Goal: Information Seeking & Learning: Learn about a topic

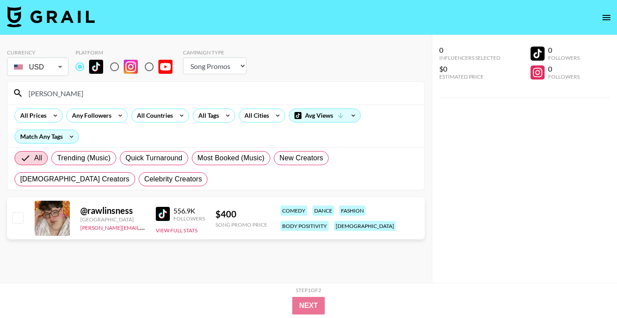
select select "Song"
click at [169, 117] on div "All Countries" at bounding box center [153, 115] width 43 height 13
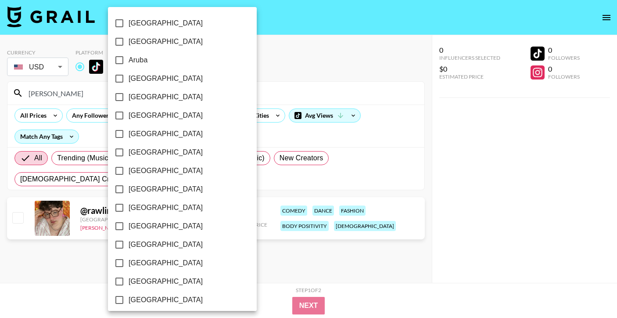
scroll to position [705, 0]
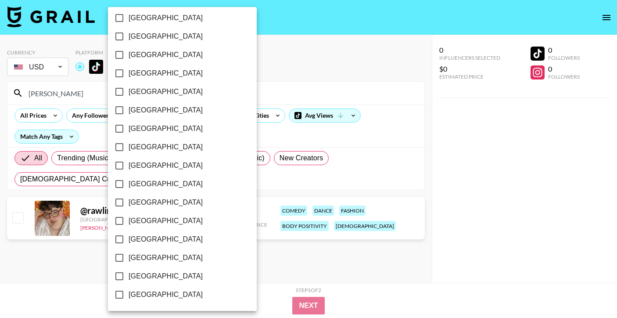
click at [66, 93] on div at bounding box center [308, 159] width 617 height 318
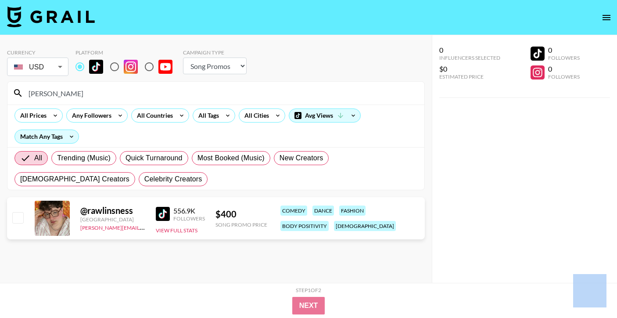
click at [66, 93] on div at bounding box center [308, 159] width 617 height 318
click at [66, 93] on div "[GEOGRAPHIC_DATA] [GEOGRAPHIC_DATA] [GEOGRAPHIC_DATA] [GEOGRAPHIC_DATA] [GEOGRA…" at bounding box center [308, 159] width 617 height 318
click at [66, 93] on input "[PERSON_NAME]" at bounding box center [221, 93] width 396 height 14
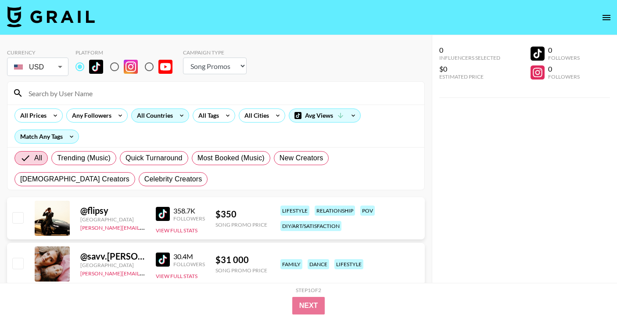
click at [164, 115] on div "All Countries" at bounding box center [153, 115] width 43 height 13
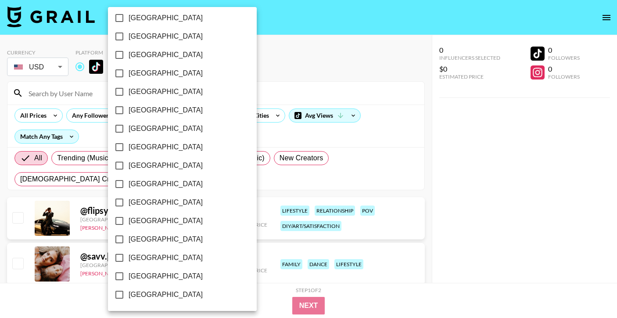
click at [160, 256] on span "[GEOGRAPHIC_DATA]" at bounding box center [166, 257] width 74 height 11
click at [129, 256] on input "[GEOGRAPHIC_DATA]" at bounding box center [119, 257] width 18 height 18
checkbox input "true"
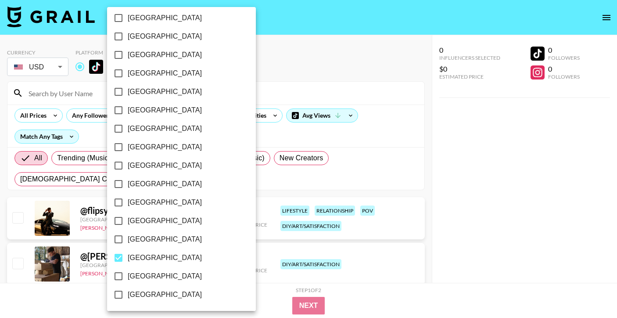
click at [255, 76] on div at bounding box center [308, 159] width 617 height 318
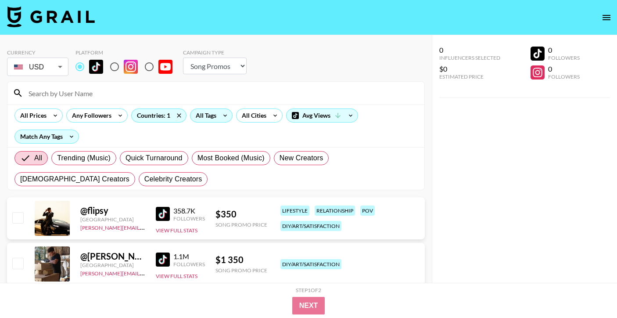
click at [212, 113] on div "All Tags" at bounding box center [204, 115] width 28 height 13
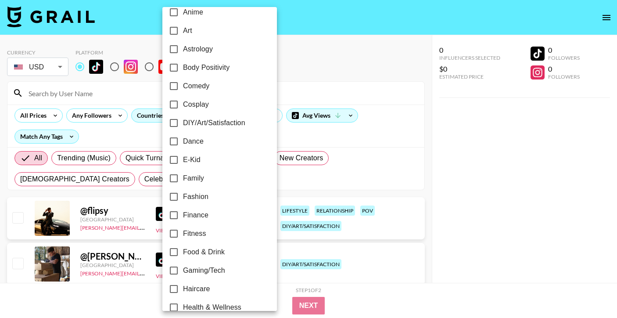
scroll to position [138, 0]
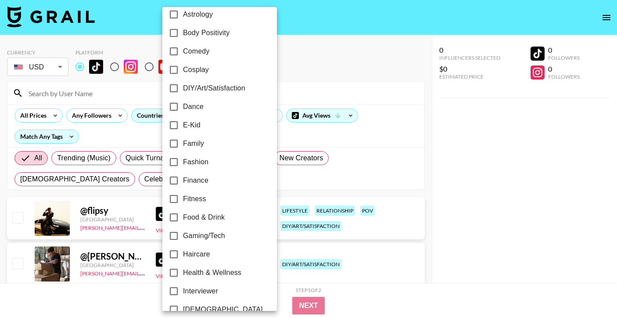
click at [195, 147] on span "Family" at bounding box center [193, 143] width 21 height 11
click at [183, 147] on input "Family" at bounding box center [173, 143] width 18 height 18
checkbox input "true"
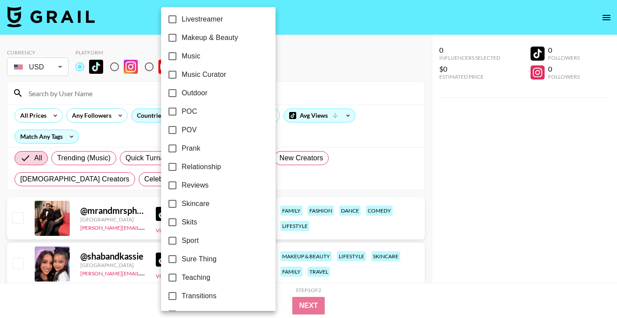
scroll to position [488, 0]
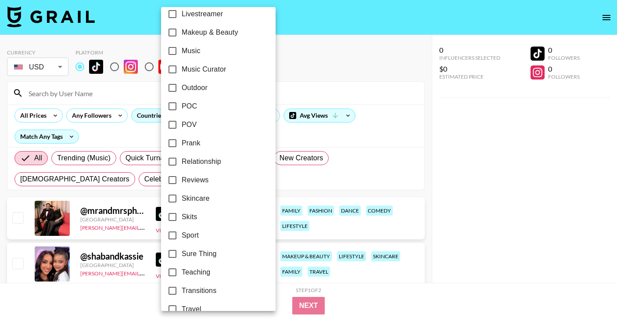
click at [195, 168] on label "Relationship" at bounding box center [212, 161] width 98 height 18
click at [182, 168] on input "Relationship" at bounding box center [172, 161] width 18 height 18
checkbox input "true"
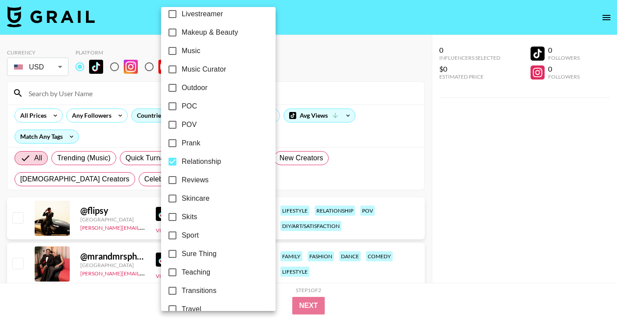
click at [279, 126] on div at bounding box center [308, 159] width 617 height 318
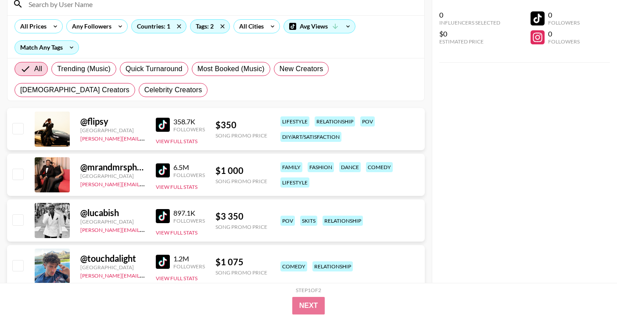
scroll to position [123, 0]
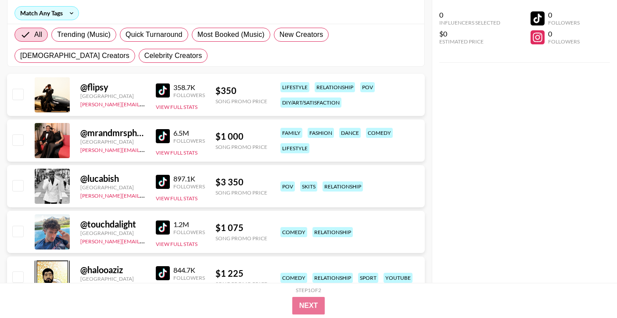
click at [163, 90] on img at bounding box center [163, 90] width 14 height 14
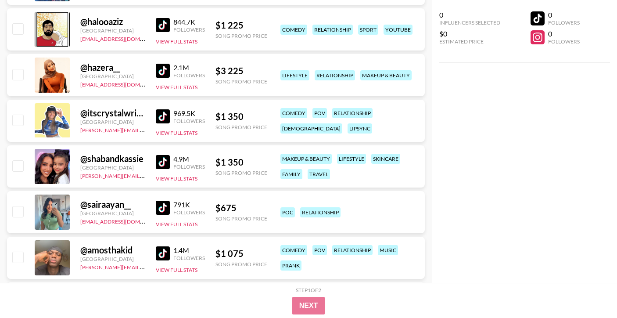
scroll to position [447, 0]
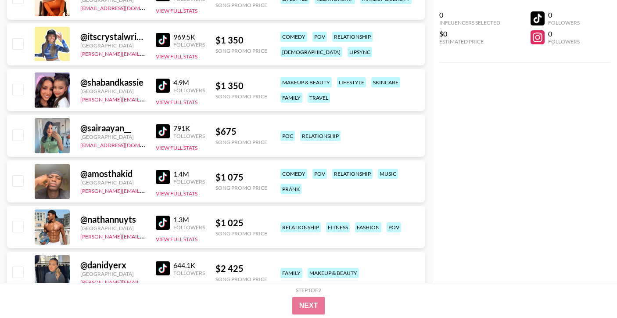
click at [165, 129] on img at bounding box center [163, 131] width 14 height 14
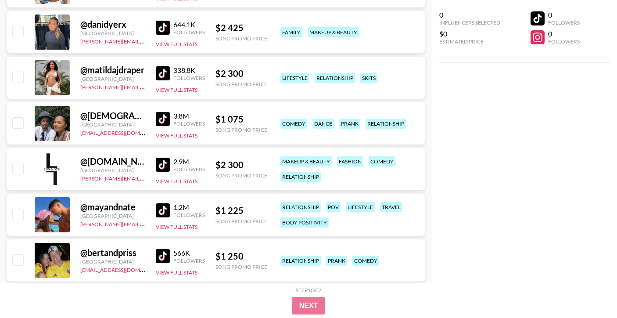
scroll to position [689, 0]
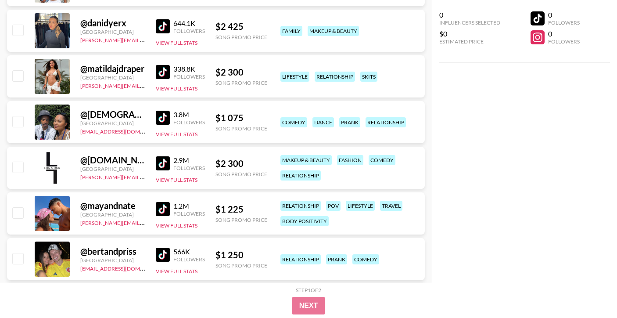
click at [161, 115] on img at bounding box center [163, 118] width 14 height 14
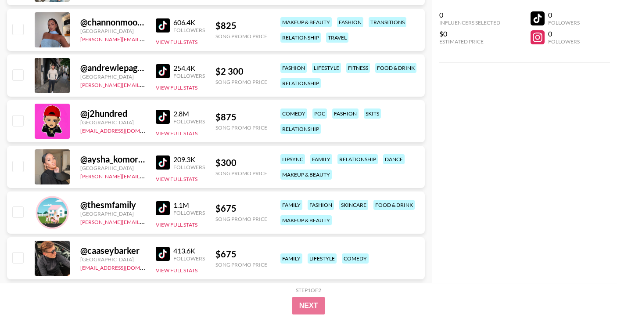
scroll to position [1899, 0]
